Goal: Communication & Community: Answer question/provide support

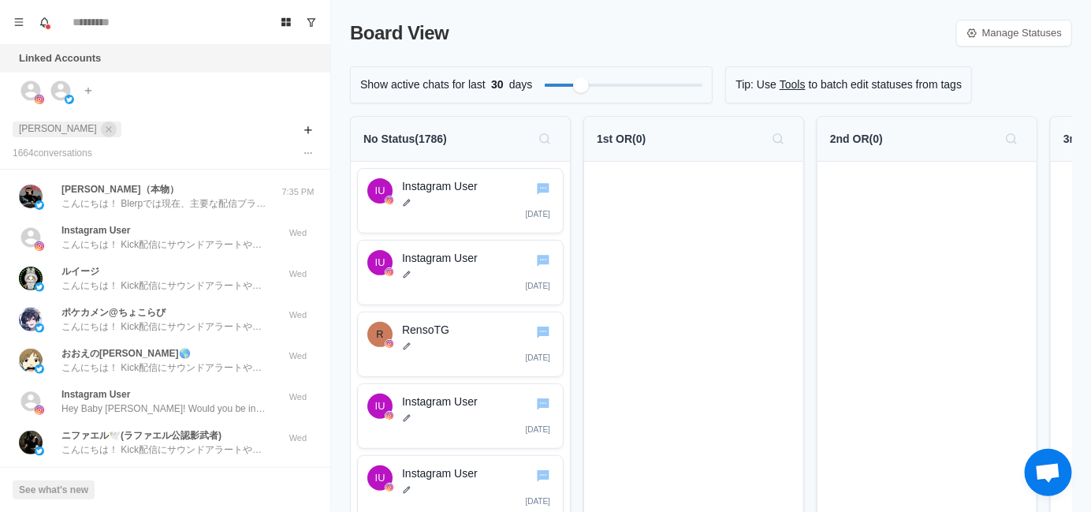
drag, startPoint x: 58, startPoint y: 124, endPoint x: 302, endPoint y: 73, distance: 248.9
click at [103, 125] on icon "close" at bounding box center [108, 129] width 11 height 11
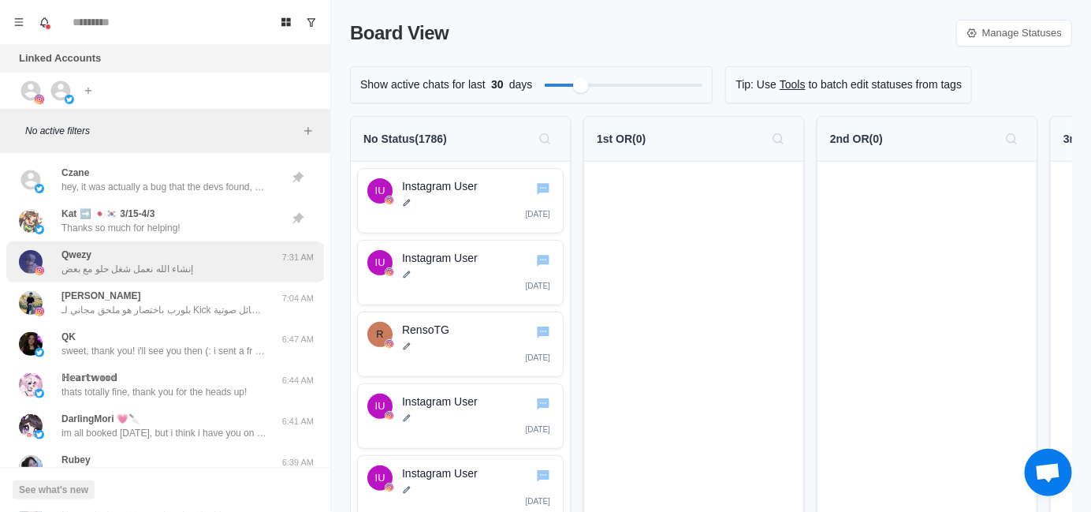
click at [160, 262] on p "إنشاء الله نعمل شغل حلو مع بعض" at bounding box center [127, 269] width 132 height 14
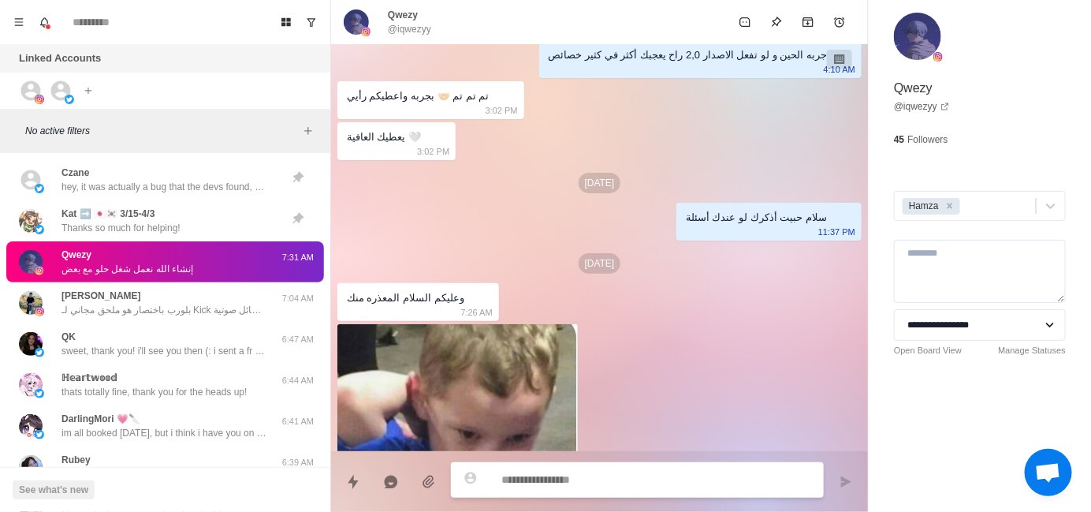
scroll to position [635, 0]
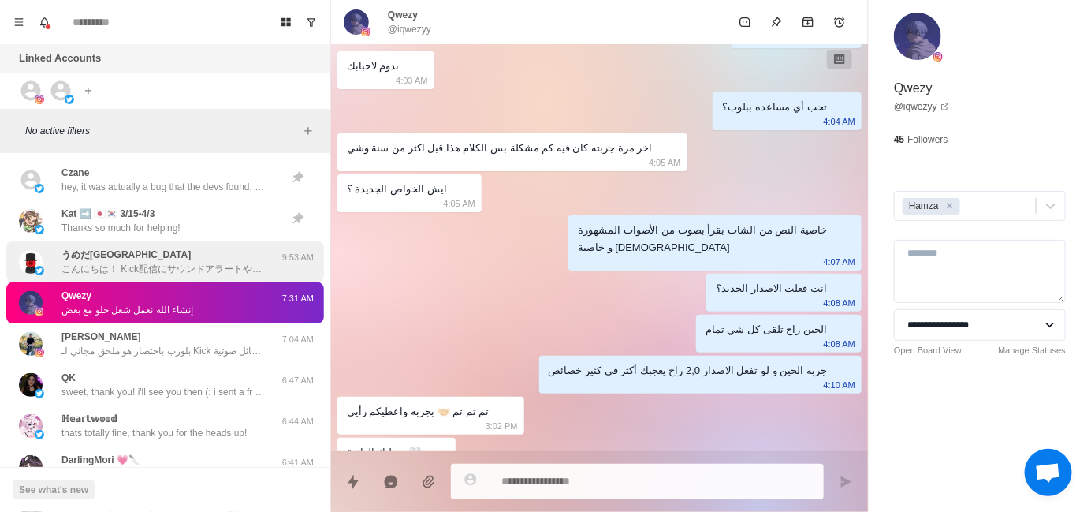
click at [168, 274] on p "こんにちは！ Kick配信にサウンドアラートや無料のTTS（読み上げ機能）、メディアシェアを追加してみませんか？ BlerpはKickと提携し、視聴者がサウン…" at bounding box center [163, 269] width 205 height 14
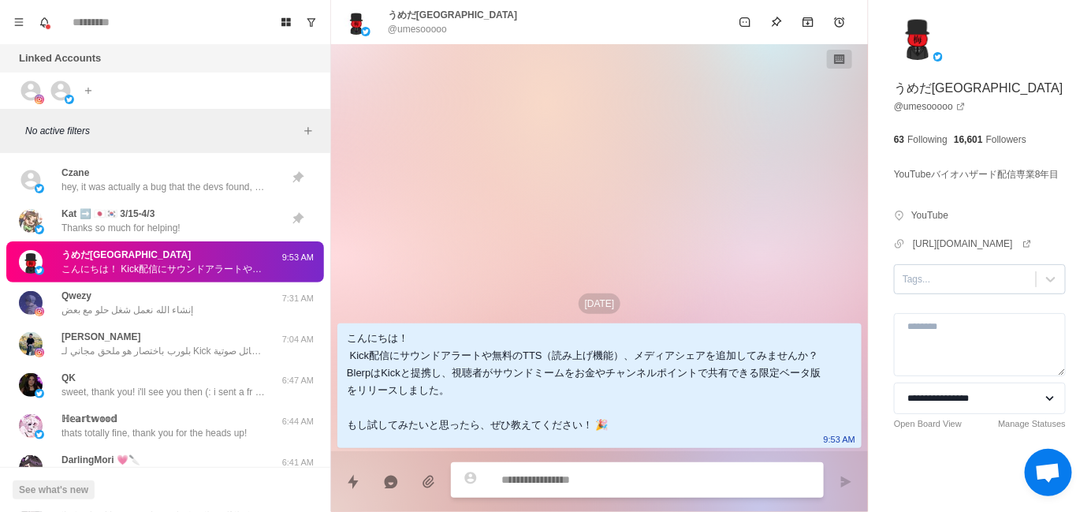
click at [943, 288] on div at bounding box center [965, 278] width 125 height 17
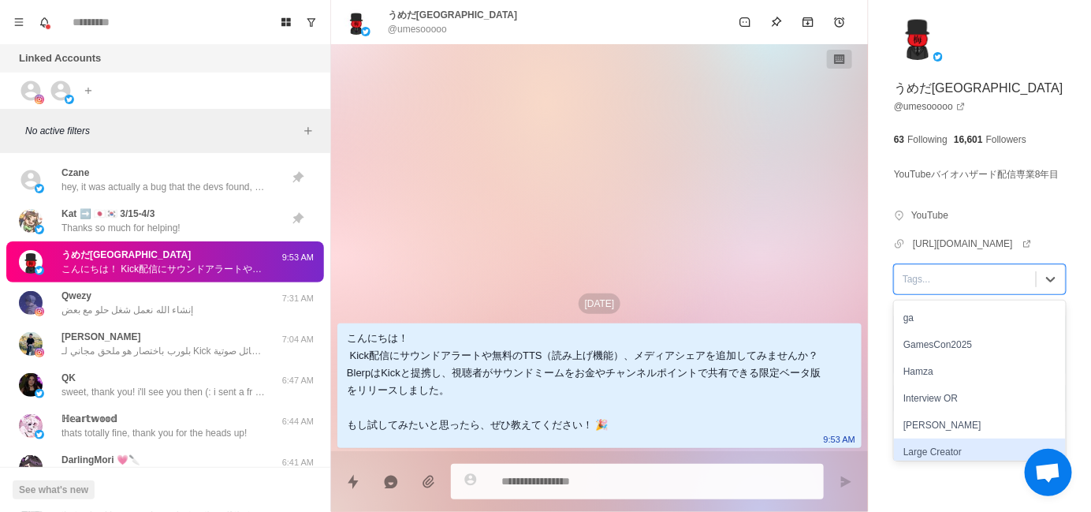
scroll to position [158, 0]
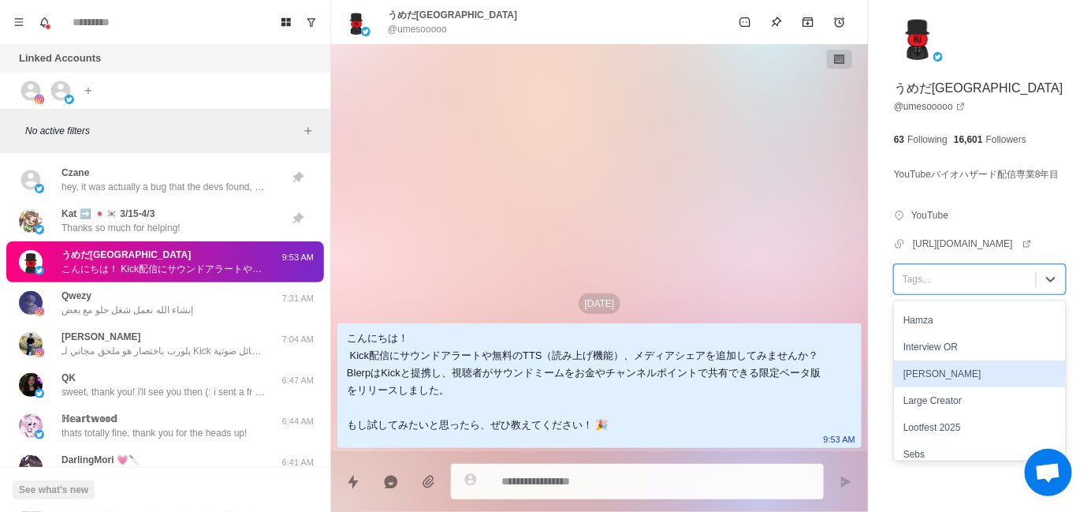
click at [966, 387] on div "[PERSON_NAME]" at bounding box center [980, 373] width 172 height 27
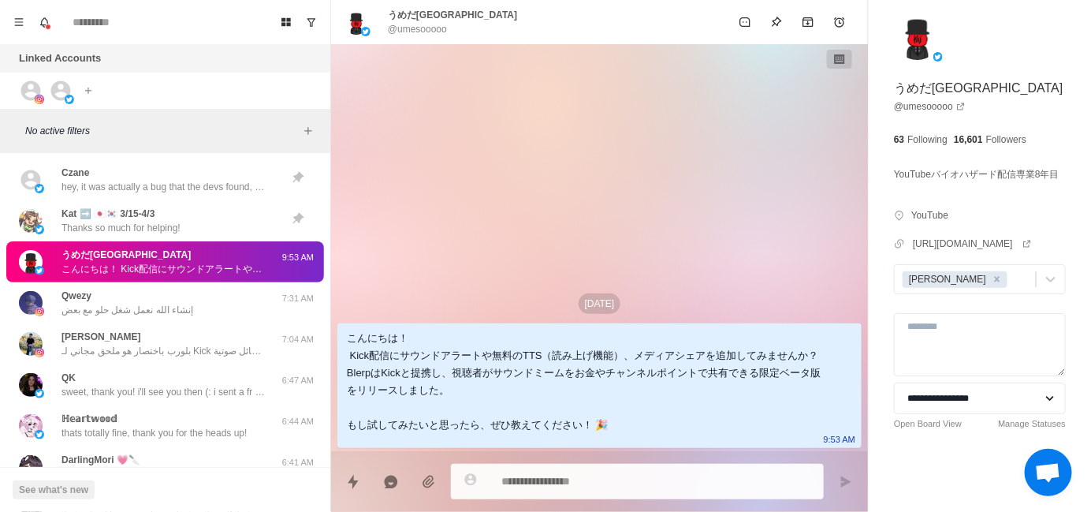
click at [467, 287] on div "[DATE] こんにちは！ Kick配信にサウンドアラートや無料のTTS（読み上げ機能）、メディアシェアを追加してみませんか？ BlerpはKickと提携し、…" at bounding box center [599, 247] width 537 height 407
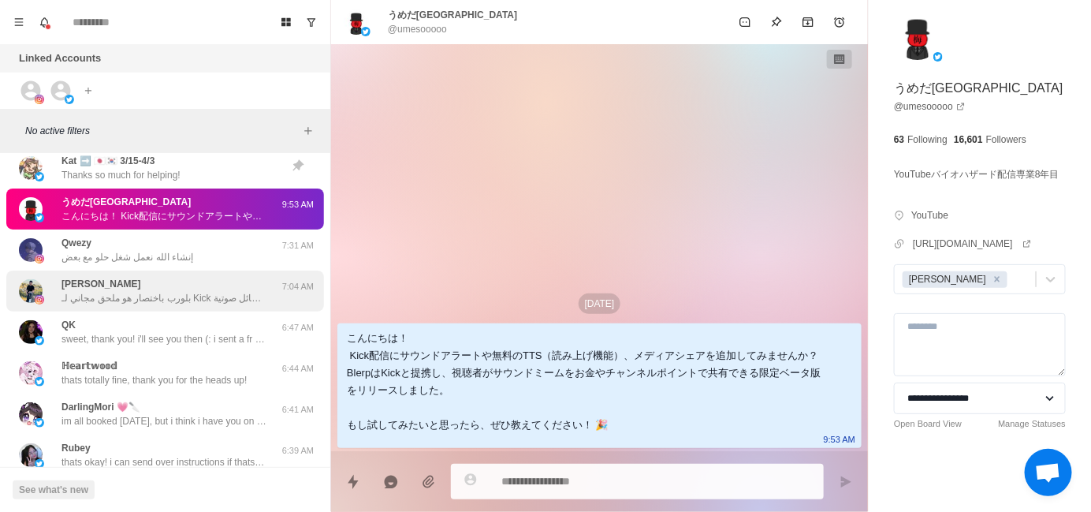
scroll to position [79, 0]
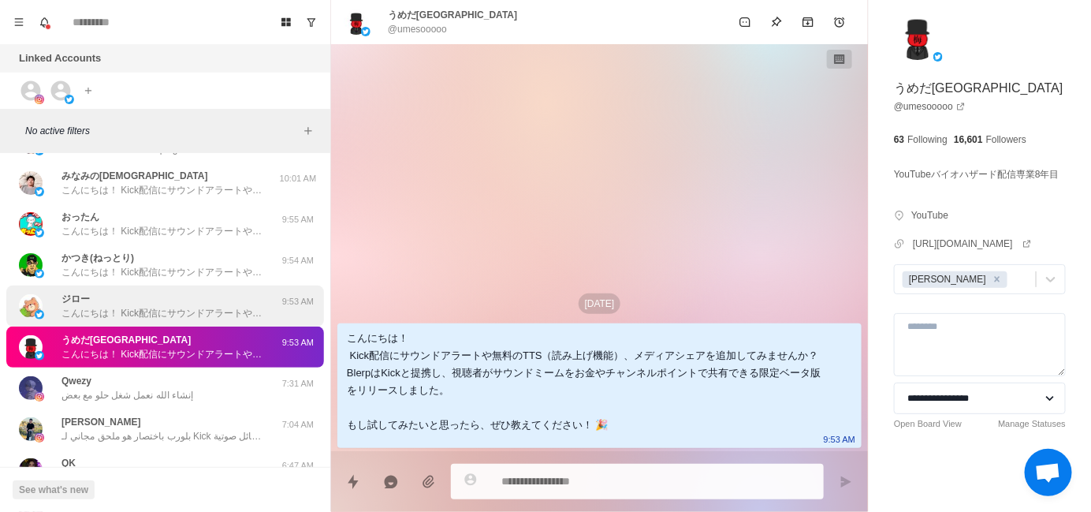
click at [179, 310] on p "こんにちは！ Kick配信にサウンドアラートや無料のTTS（読み上げ機能）、メディアシェアを追加してみませんか？ BlerpはKickと提携し、視聴者がサウン…" at bounding box center [163, 313] width 205 height 14
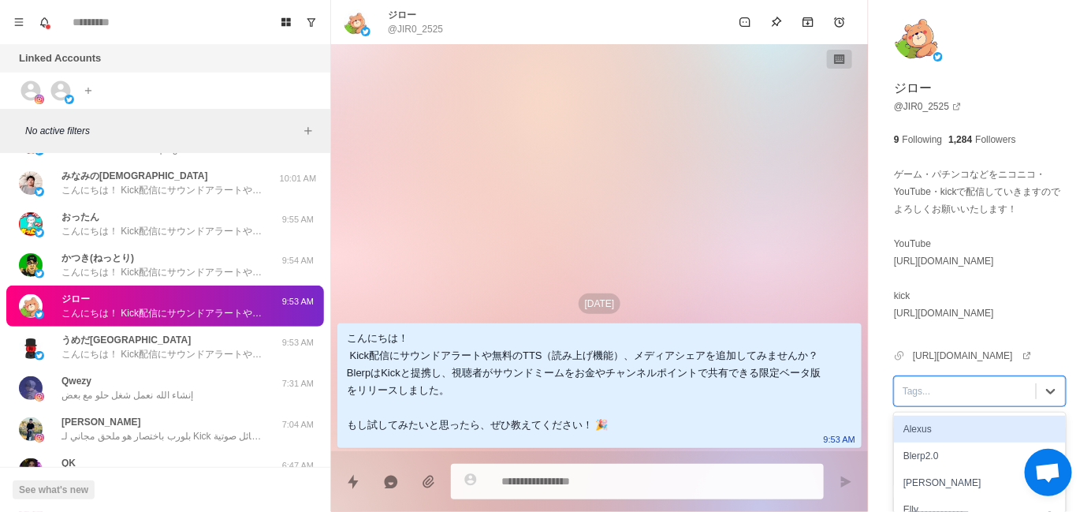
click at [903, 382] on div at bounding box center [965, 390] width 125 height 17
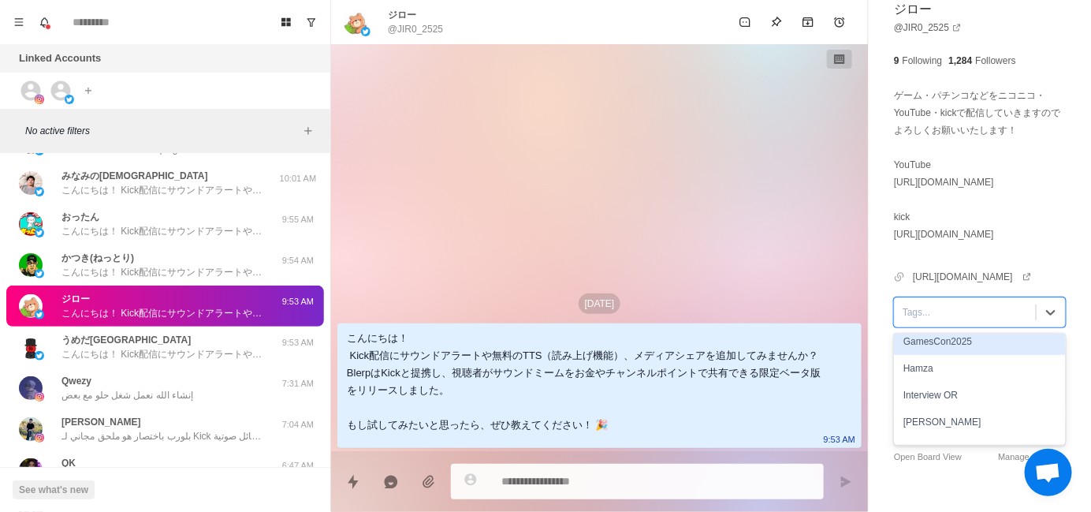
scroll to position [158, 0]
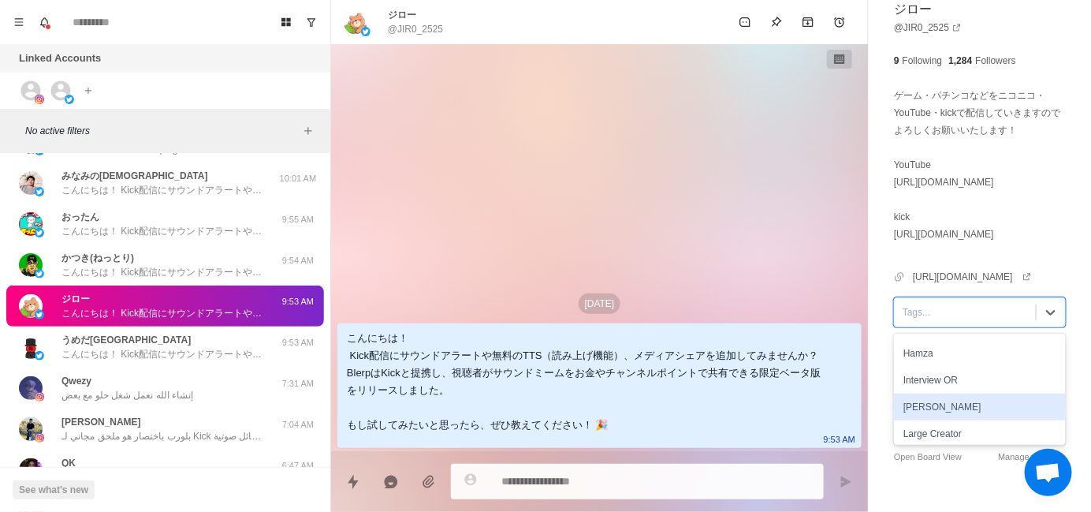
click at [894, 393] on div "[PERSON_NAME]" at bounding box center [980, 406] width 172 height 27
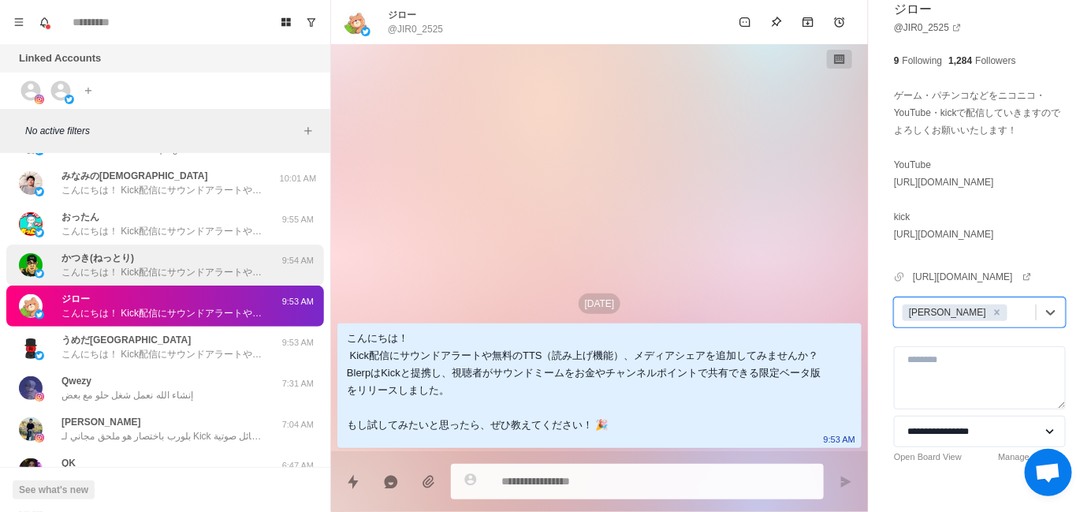
click at [198, 274] on p "こんにちは！ Kick配信にサウンドアラートや無料のTTS（読み上げ機能）、メディアシェアを追加してみませんか？ BlerpはKickと提携し、視聴者がサウン…" at bounding box center [163, 272] width 205 height 14
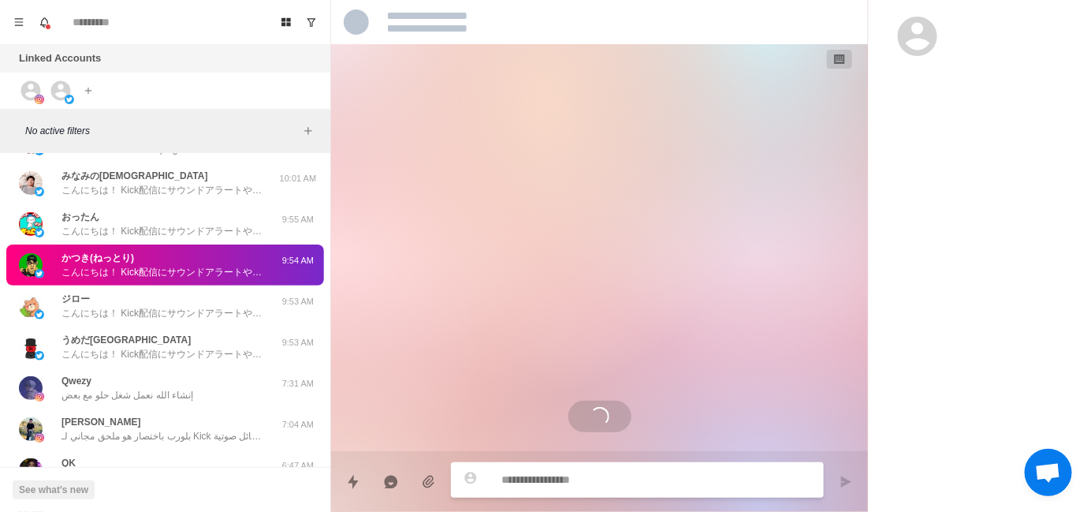
scroll to position [0, 0]
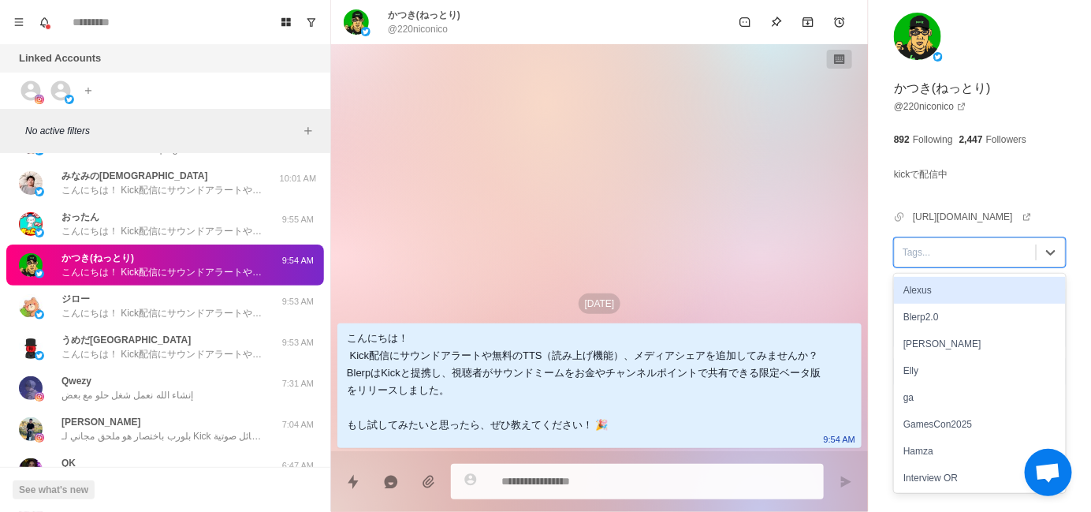
click at [910, 261] on div at bounding box center [965, 252] width 125 height 17
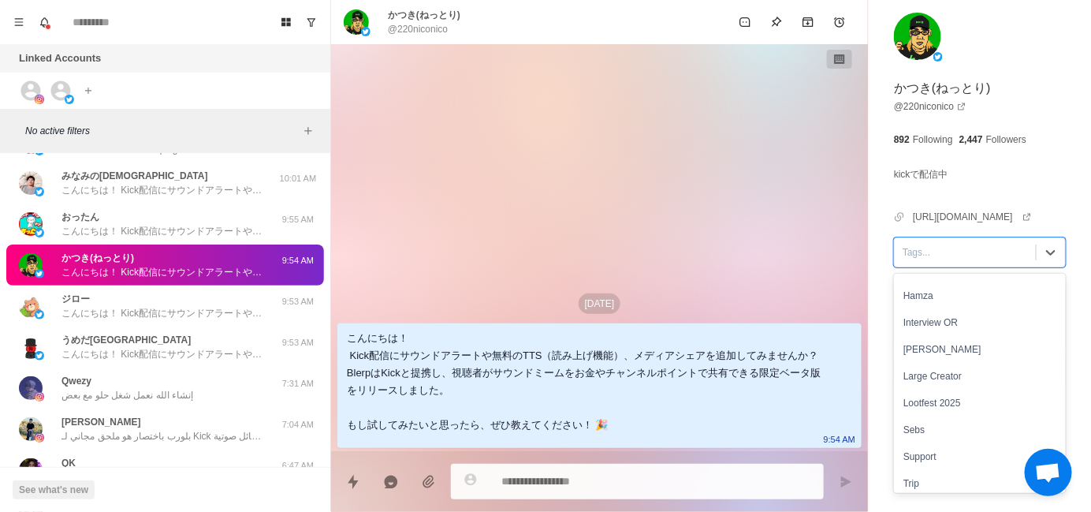
scroll to position [158, 0]
click at [951, 358] on div "[PERSON_NAME]" at bounding box center [980, 346] width 172 height 27
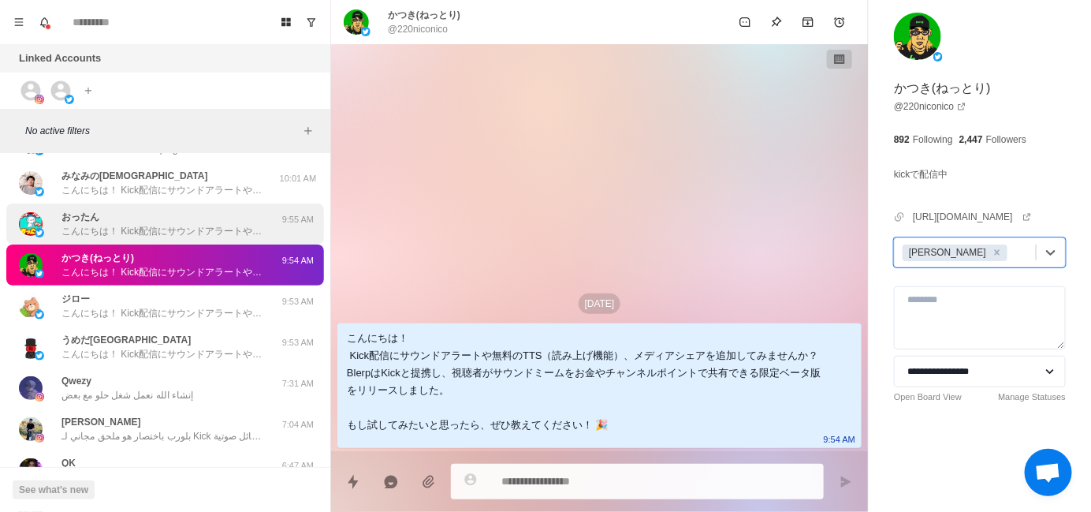
click at [174, 230] on p "こんにちは！ Kick配信にサウンドアラートや無料のTTS（読み上げ機能）、メディアシェアを追加してみませんか？ BlerpはKickと提携し、視聴者がサウン…" at bounding box center [163, 231] width 205 height 14
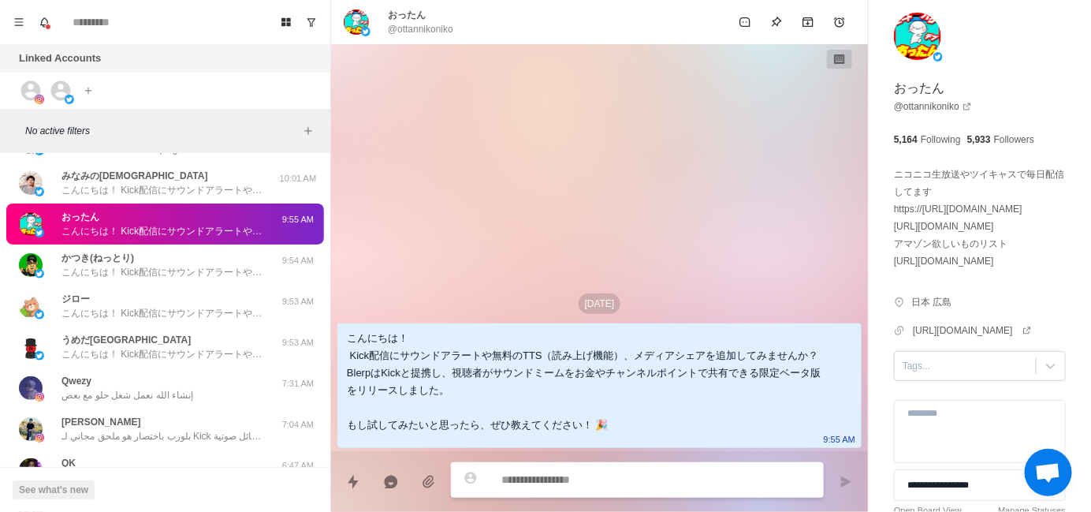
click at [903, 357] on div at bounding box center [965, 365] width 125 height 17
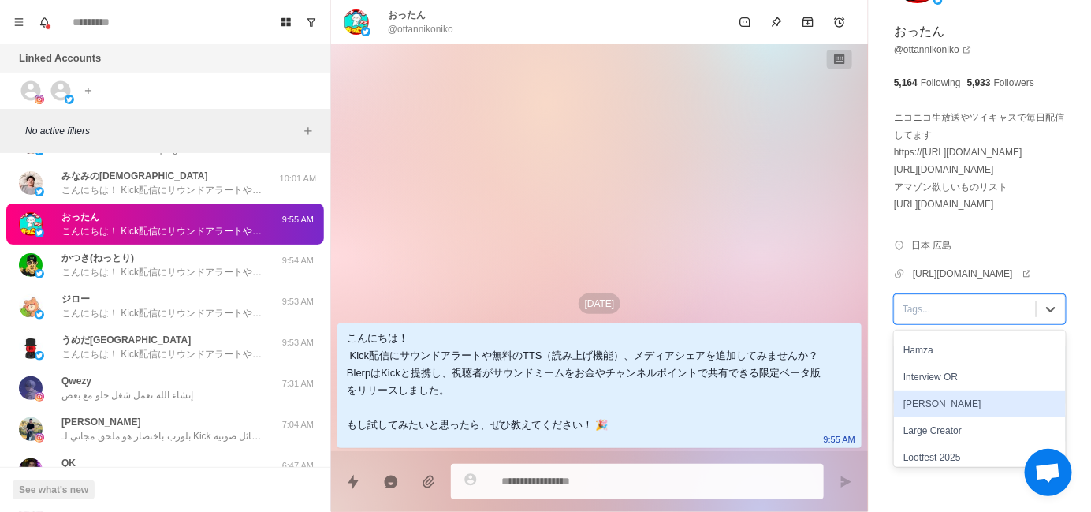
click at [894, 390] on div "[PERSON_NAME]" at bounding box center [980, 403] width 172 height 27
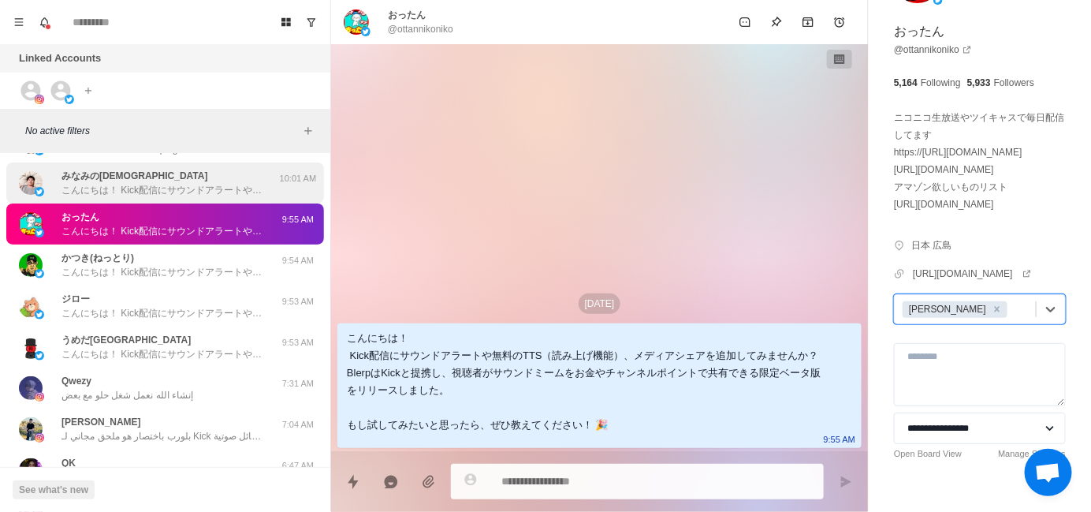
click at [134, 193] on p "こんにちは！ Kick配信にサウンドアラートや無料のTTS（読み上げ機能）、メディアシェアを追加してみませんか？ BlerpはKickと提携し、視聴者がサウン…" at bounding box center [163, 190] width 205 height 14
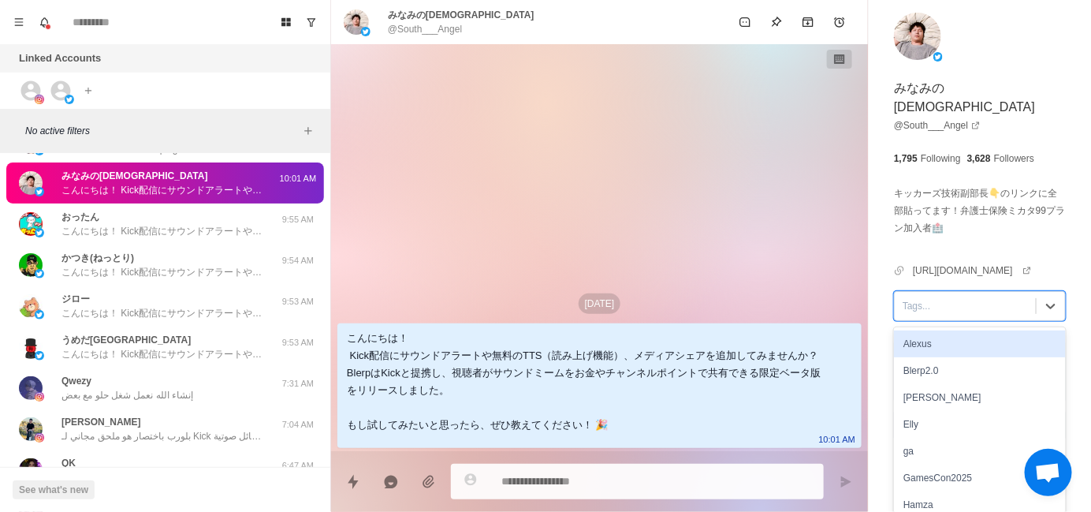
click at [929, 297] on div at bounding box center [965, 305] width 125 height 17
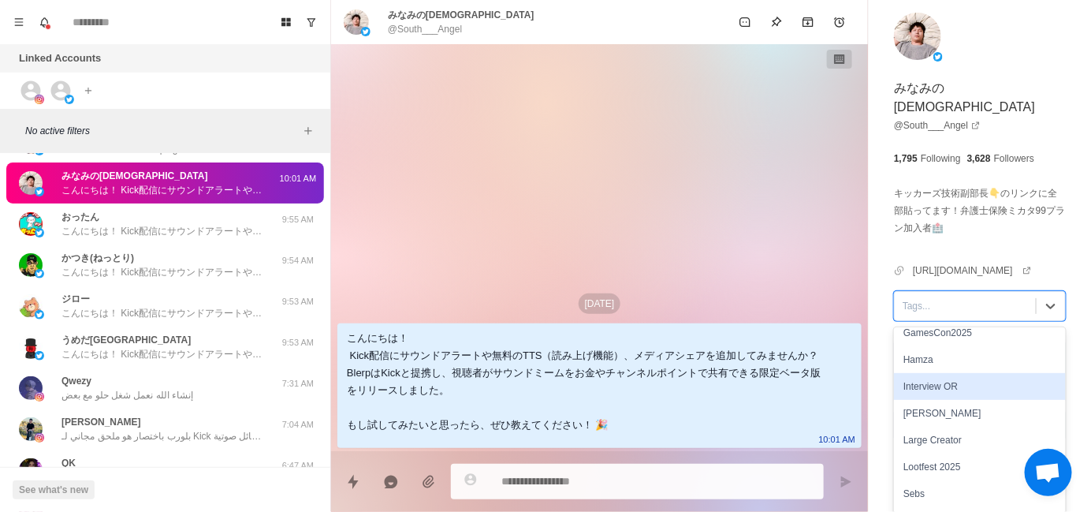
scroll to position [158, 0]
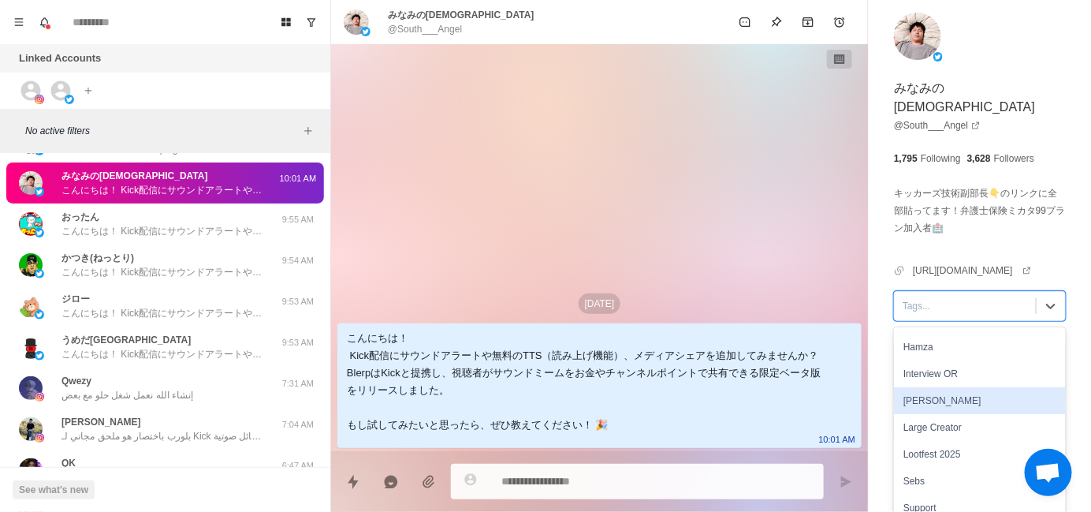
click at [936, 387] on div "[PERSON_NAME]" at bounding box center [980, 400] width 172 height 27
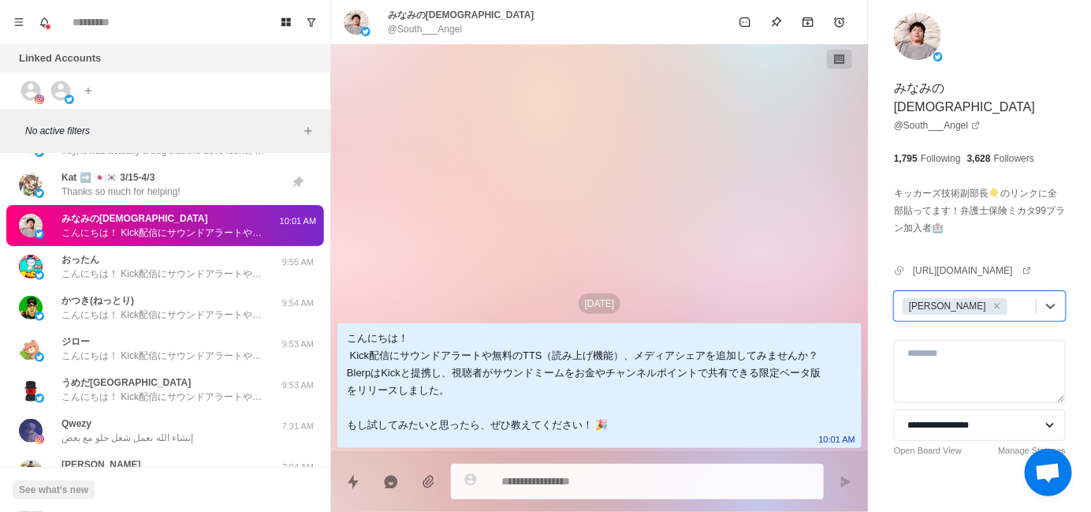
scroll to position [0, 0]
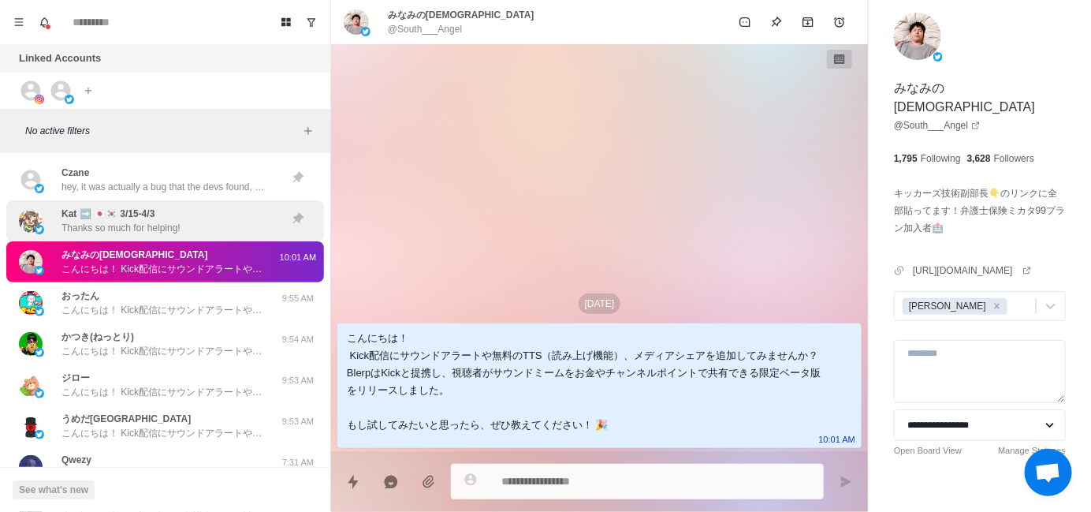
click at [161, 221] on p "Thanks so much for helping!" at bounding box center [120, 228] width 119 height 14
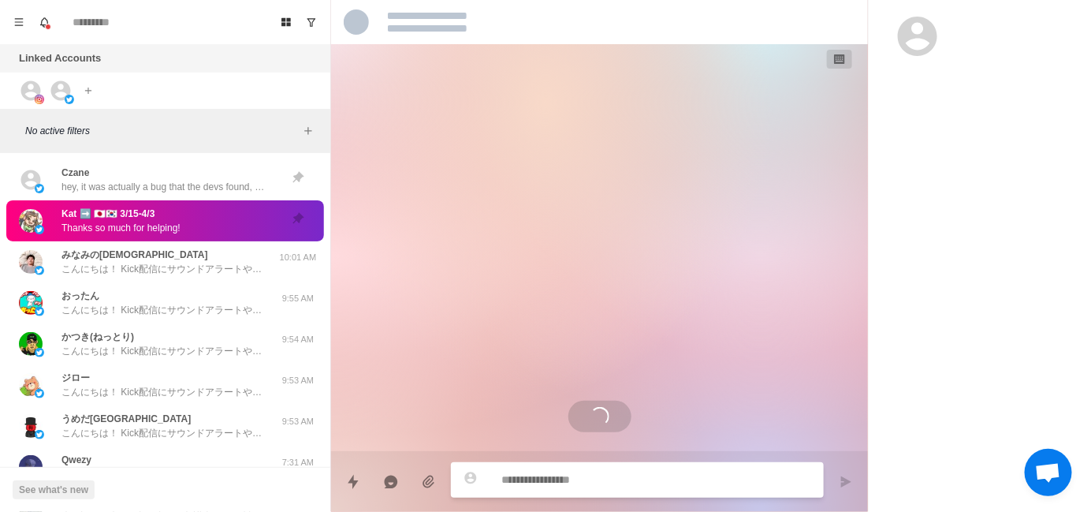
scroll to position [80, 0]
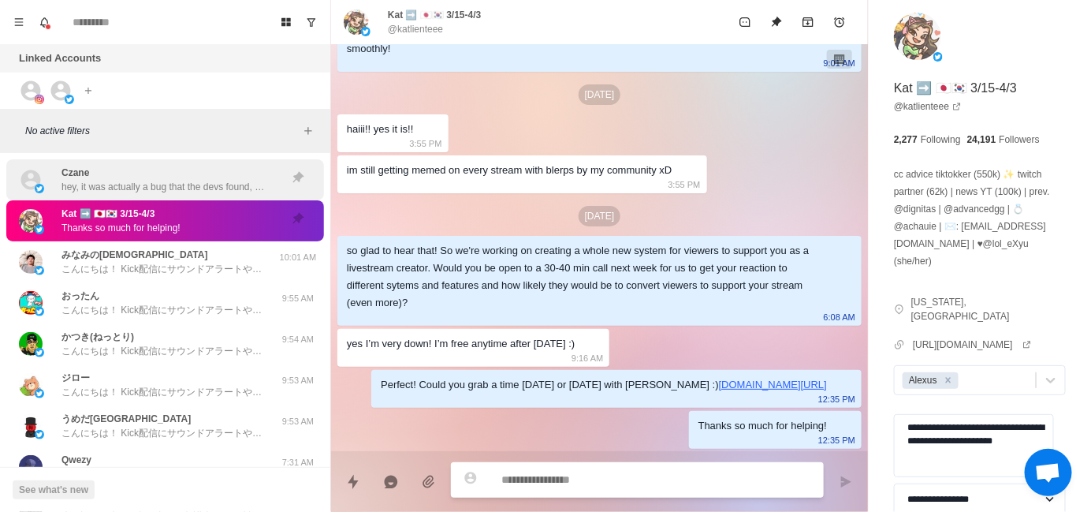
click at [156, 192] on p "hey, it was actually a bug that the devs found, they had pushed up a short-term…" at bounding box center [163, 187] width 205 height 14
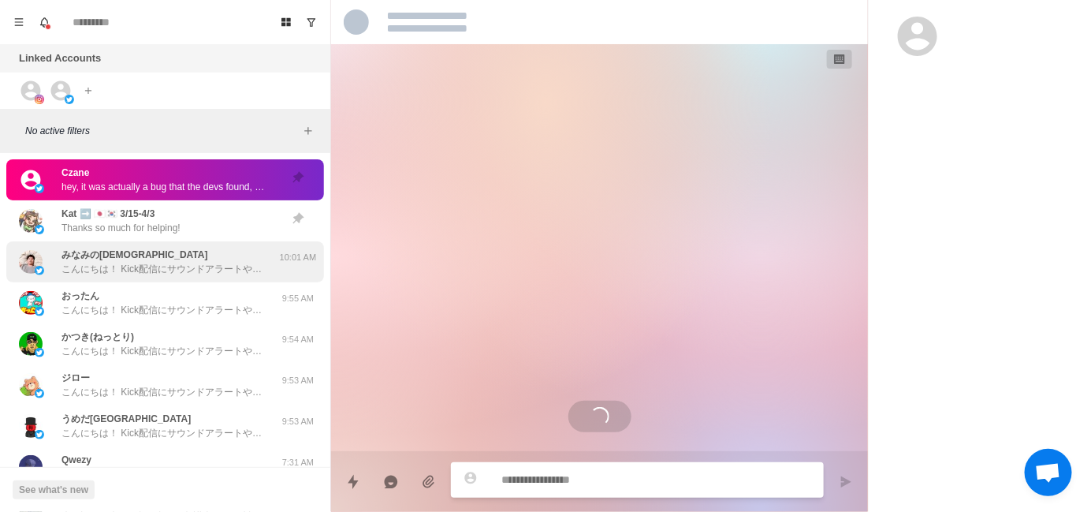
scroll to position [480, 0]
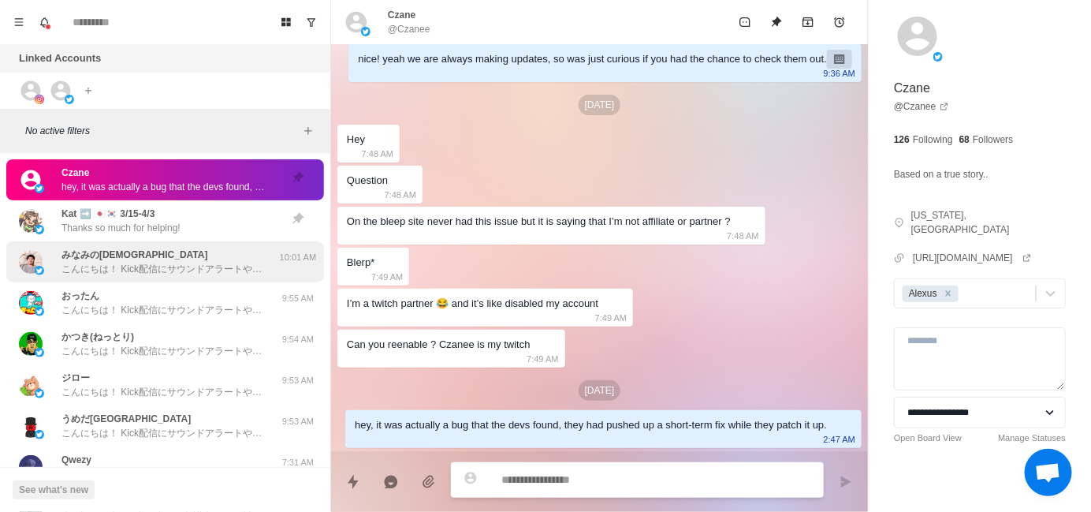
click at [192, 251] on div "みなみの天使 こんにちは！ Kick配信にサウンドアラートや無料のTTS（読み上げ機能）、メディアシェアを追加してみませんか？ BlerpはKickと提携し、…" at bounding box center [163, 262] width 205 height 28
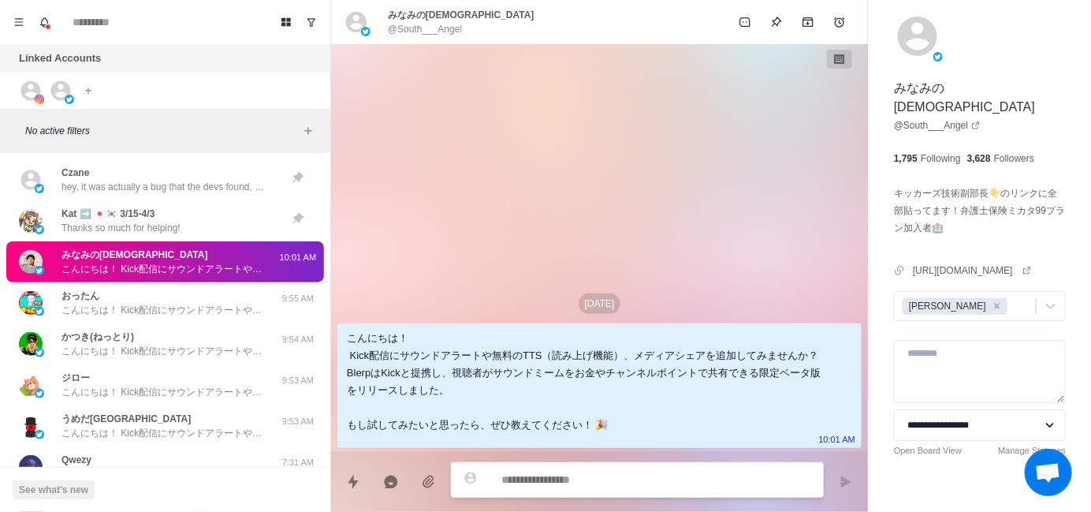
scroll to position [0, 0]
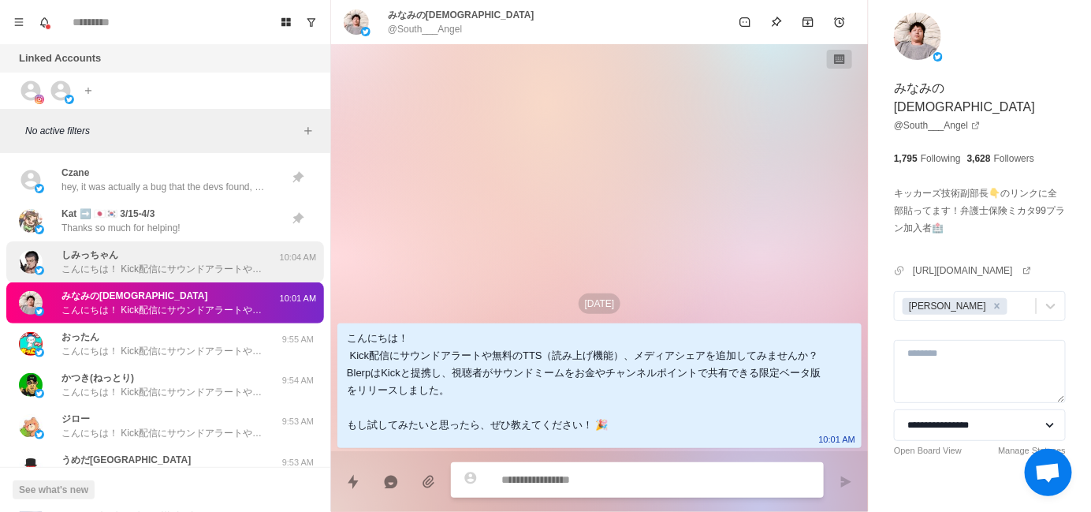
click at [101, 254] on p "しみっちゃん" at bounding box center [89, 255] width 57 height 14
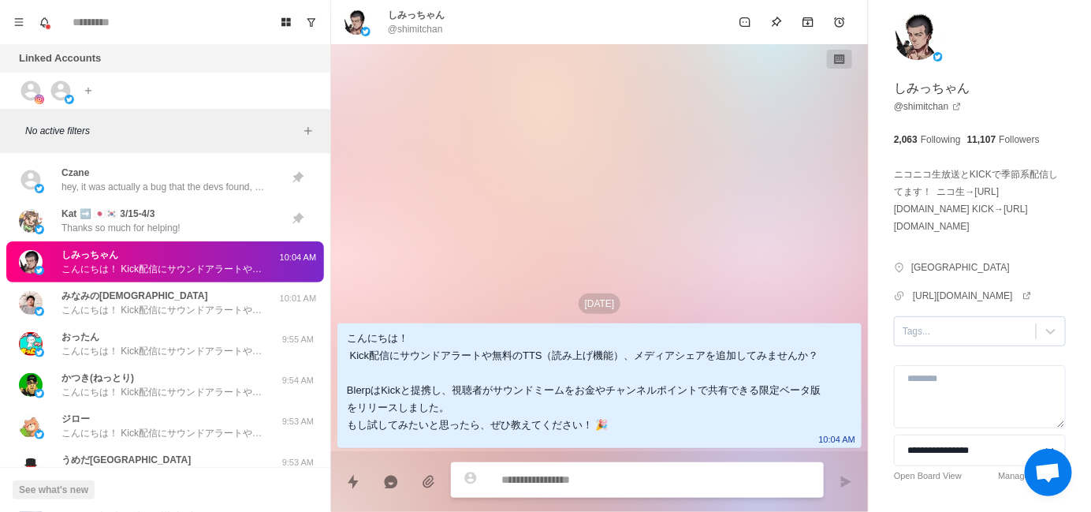
click at [905, 340] on div at bounding box center [965, 330] width 125 height 17
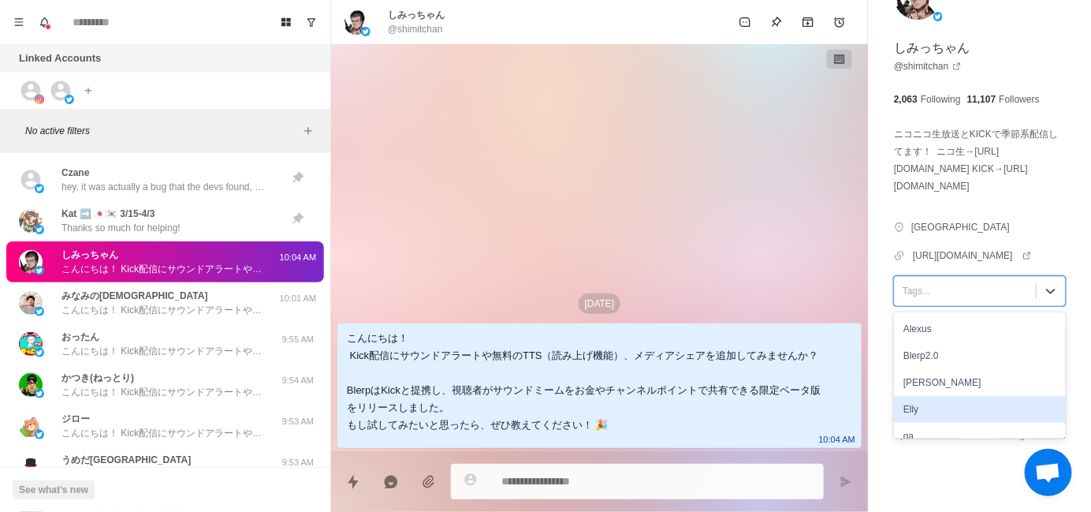
scroll to position [158, 0]
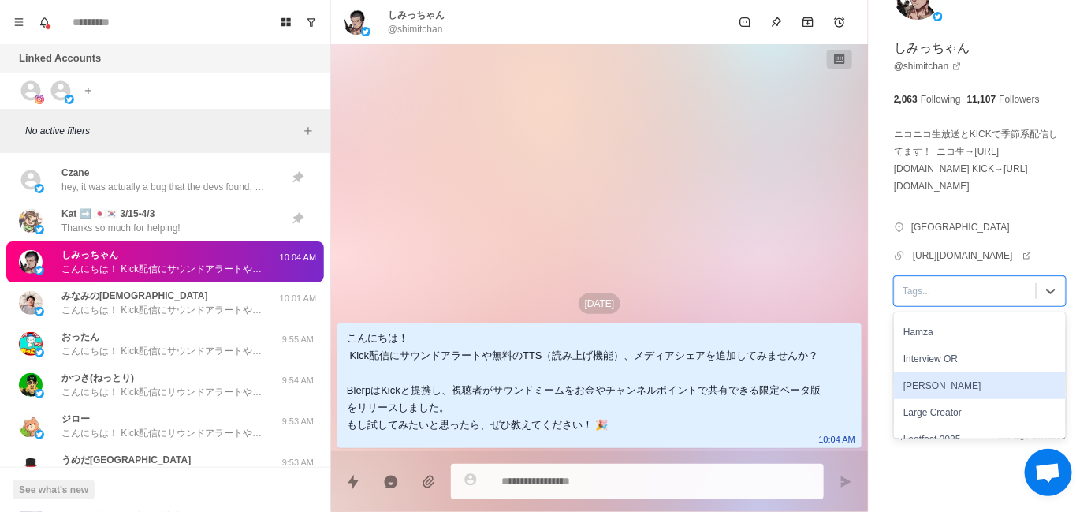
click at [944, 385] on div "[PERSON_NAME]" at bounding box center [980, 385] width 172 height 27
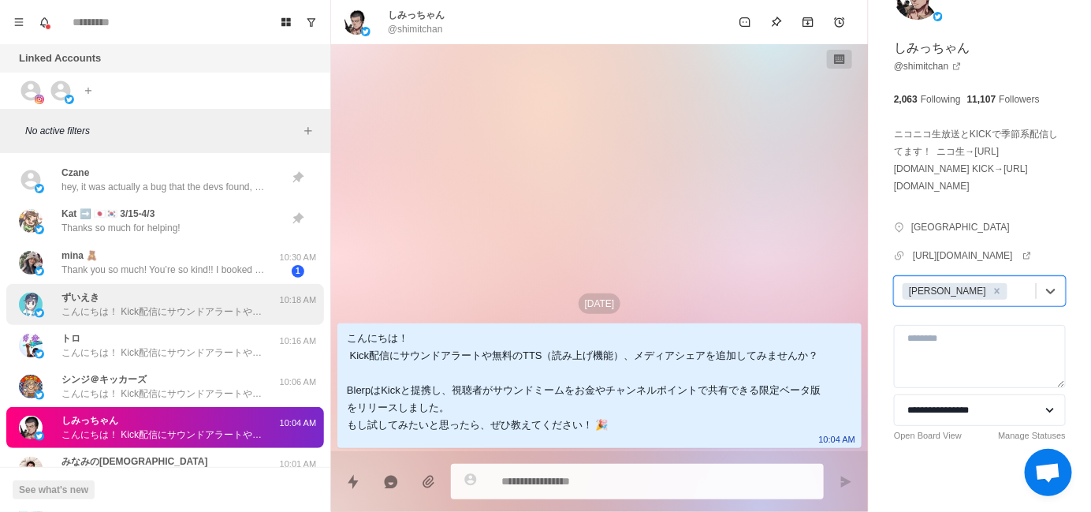
click at [189, 310] on p "こんにちは！ Kick配信にサウンドアラートや無料のTTS（読み上げ機能）、メディアシェアを追加してみませんか？ BlerpはKickと提携し、視聴者がサウン…" at bounding box center [163, 311] width 205 height 14
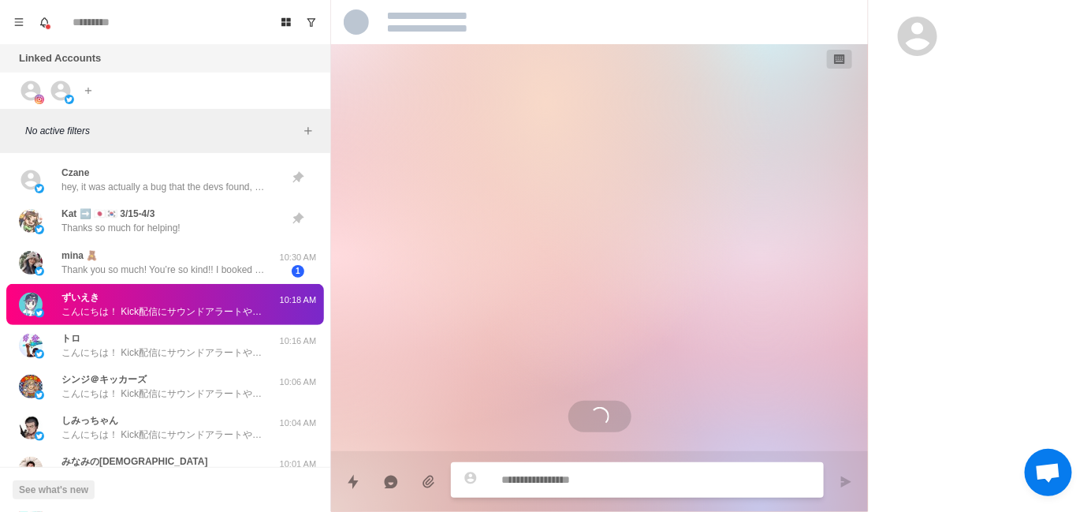
scroll to position [0, 0]
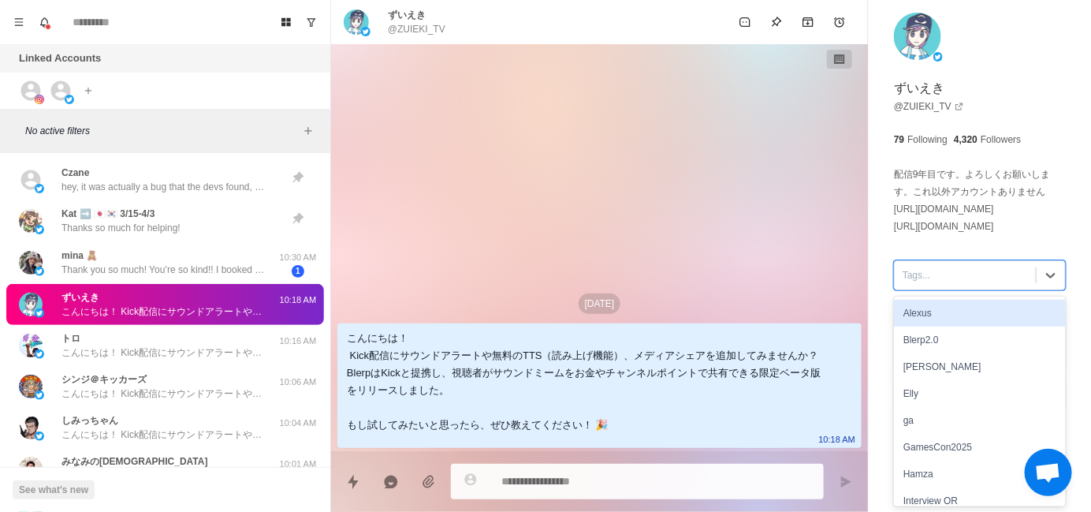
click at [922, 270] on div at bounding box center [965, 274] width 125 height 17
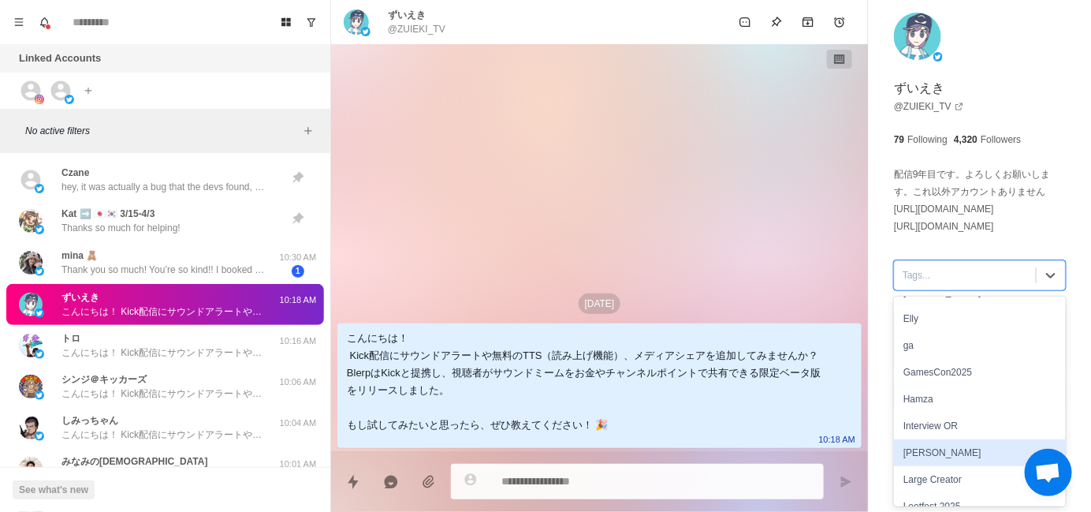
scroll to position [79, 0]
click at [922, 453] on div "[PERSON_NAME]" at bounding box center [980, 448] width 172 height 27
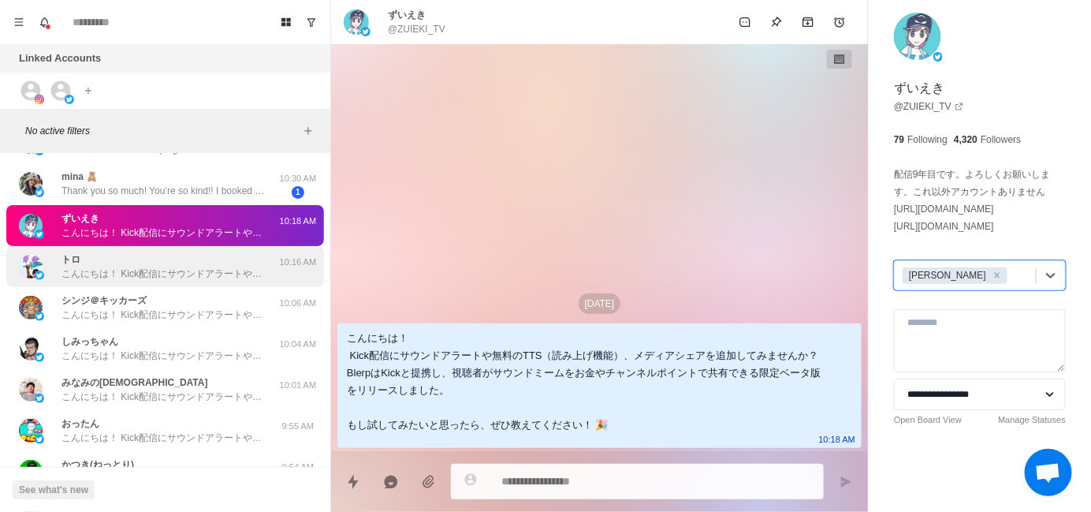
click at [141, 257] on div "トロ こんにちは！ Kick配信にサウンドアラートや無料のTTS（読み上げ機能）、メディアシェアを追加してみませんか？ BlerpはKickと提携し、視聴者が…" at bounding box center [163, 266] width 205 height 28
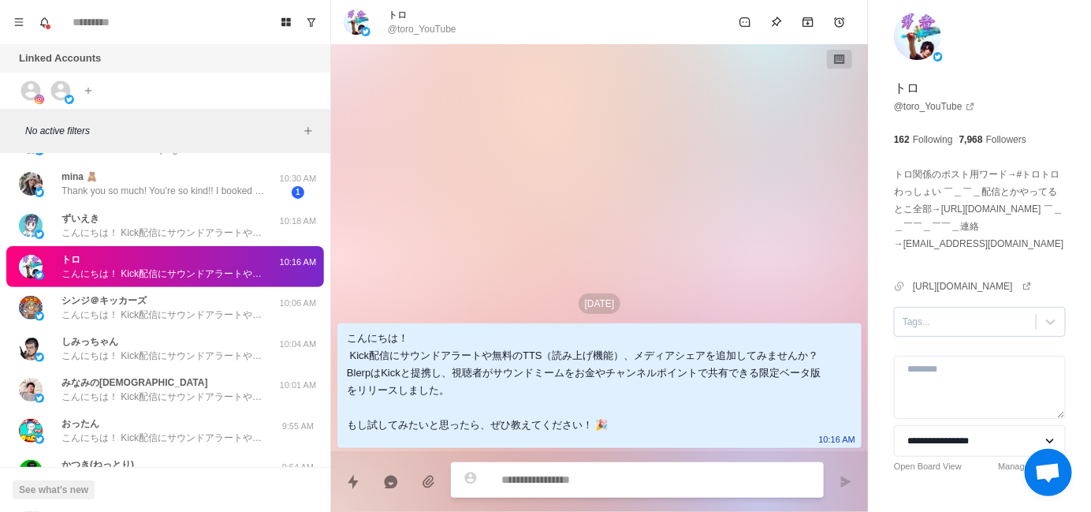
click at [903, 319] on input "text" at bounding box center [904, 322] width 2 height 14
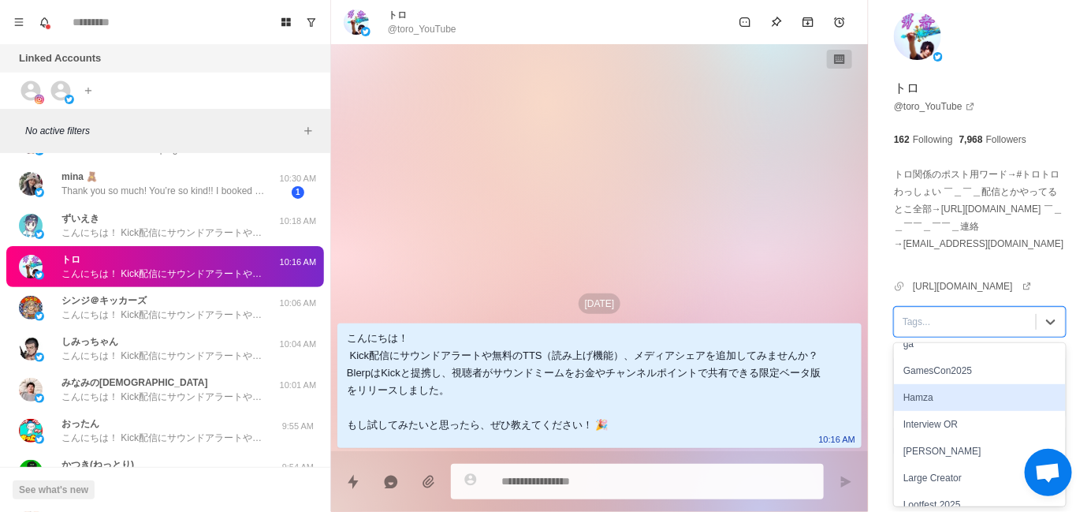
scroll to position [158, 0]
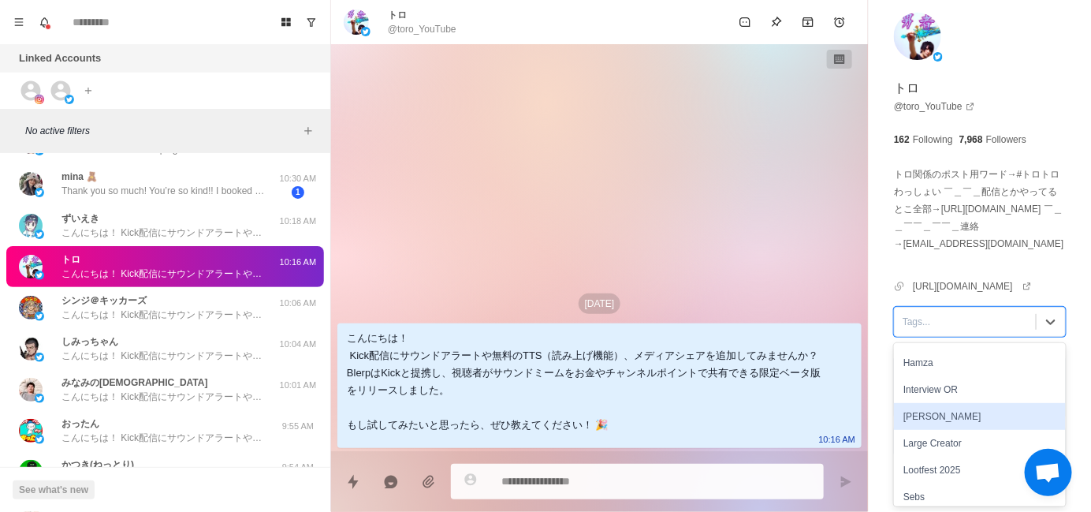
drag, startPoint x: 951, startPoint y: 411, endPoint x: 841, endPoint y: 387, distance: 112.3
click at [950, 411] on div "[PERSON_NAME]" at bounding box center [980, 416] width 172 height 27
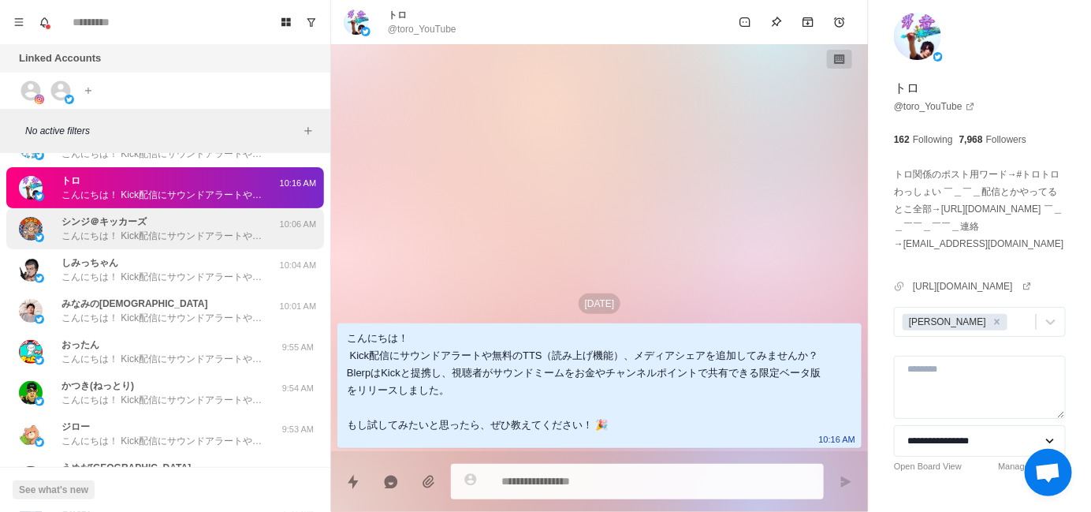
click at [162, 240] on p "こんにちは！ Kick配信にサウンドアラートや無料のTTS（読み上げ機能）、メディアシェアを追加してみませんか？ BlerpはKickと提携し、視聴者がサウン…" at bounding box center [163, 236] width 205 height 14
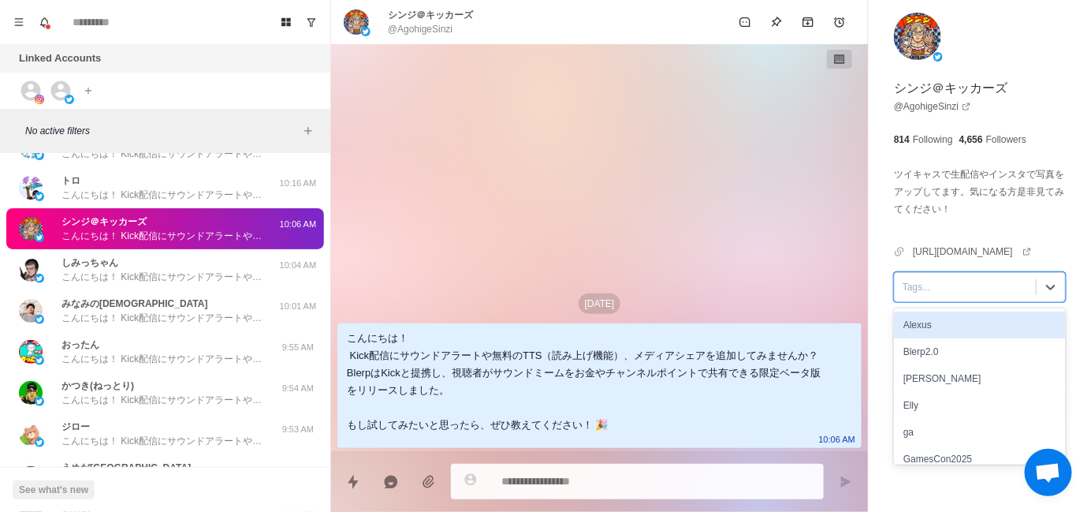
click at [907, 296] on div at bounding box center [965, 286] width 125 height 17
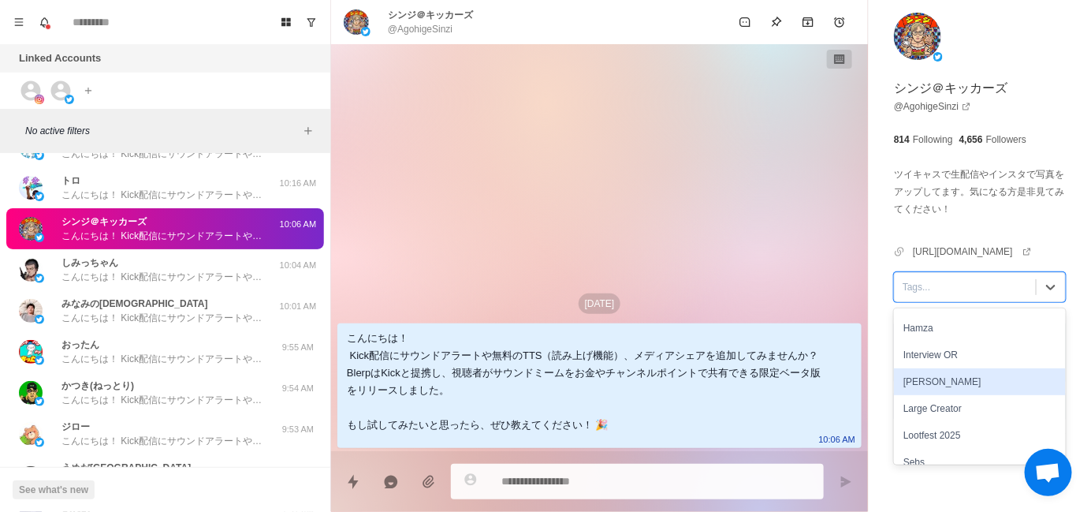
click at [932, 386] on div "[PERSON_NAME]" at bounding box center [980, 381] width 172 height 27
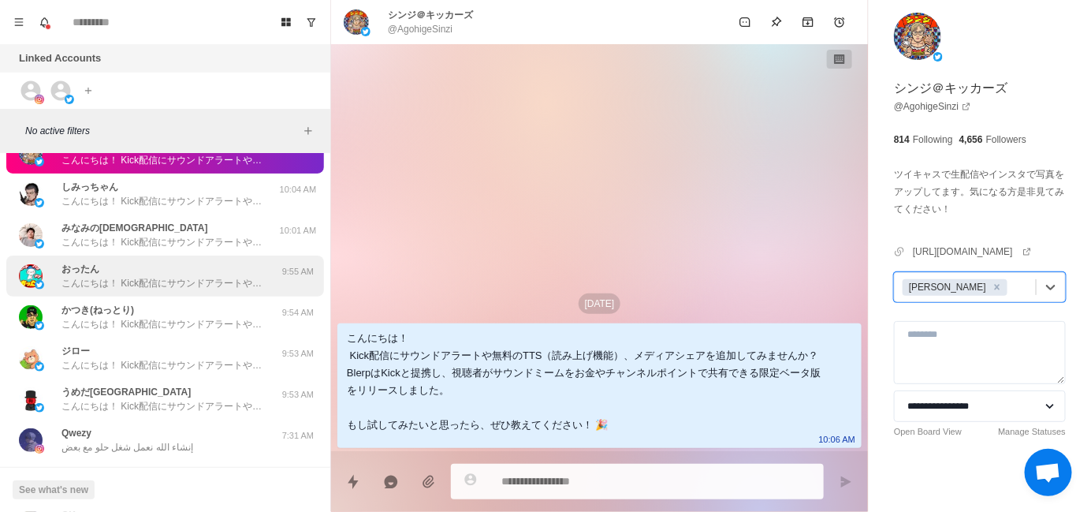
scroll to position [236, 0]
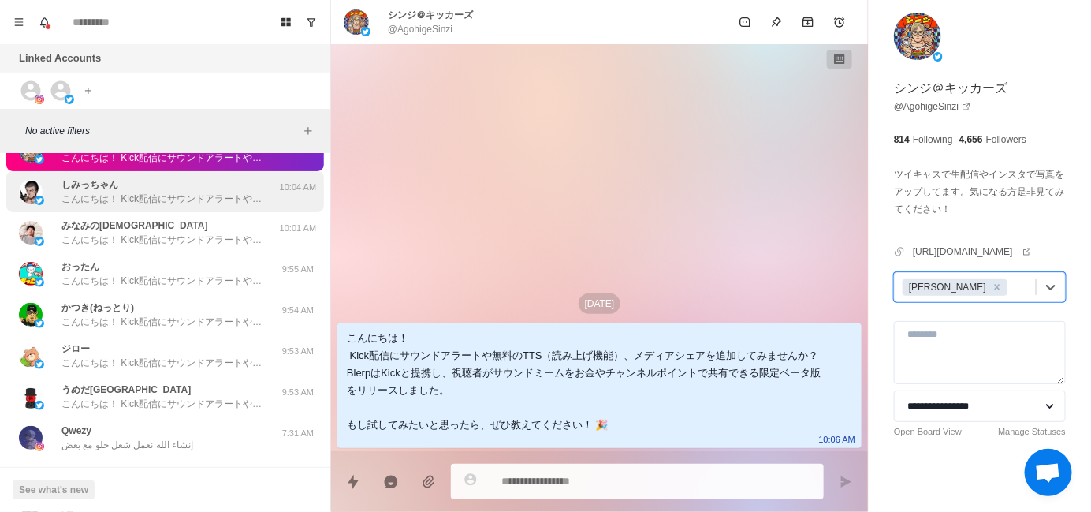
click at [181, 208] on div "しみっちゃん こんにちは！ Kick配信にサウンドアラートや無料のTTS（読み上げ機能）、メディアシェアを追加してみませんか？ BlerpはKickと提携し、…" at bounding box center [165, 191] width 318 height 41
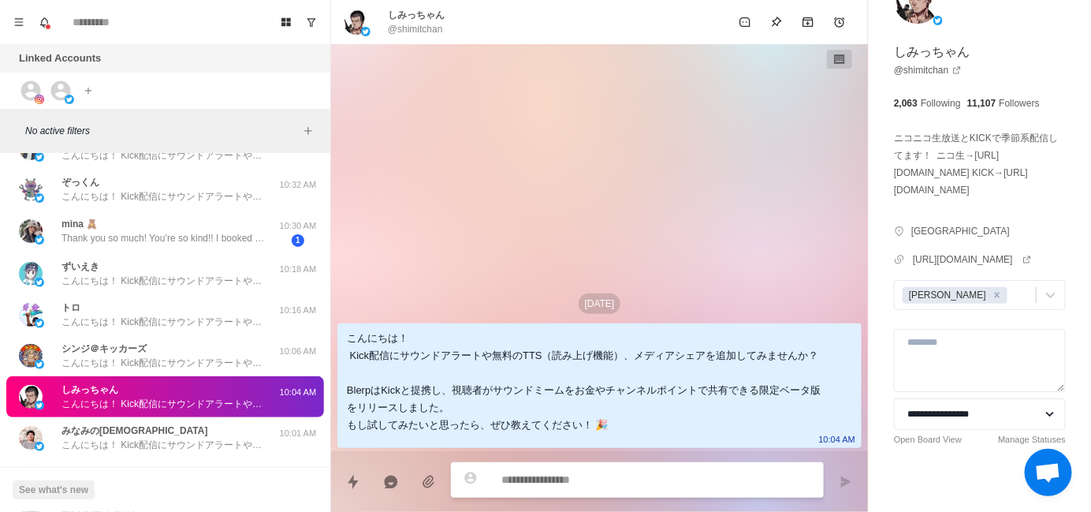
scroll to position [596, 0]
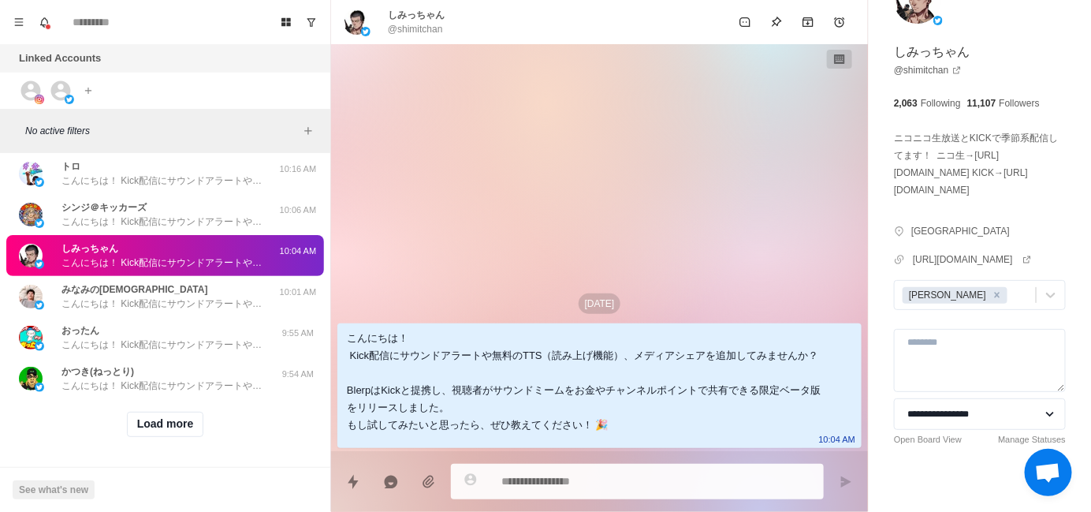
type textarea "*"
